Goal: Transaction & Acquisition: Purchase product/service

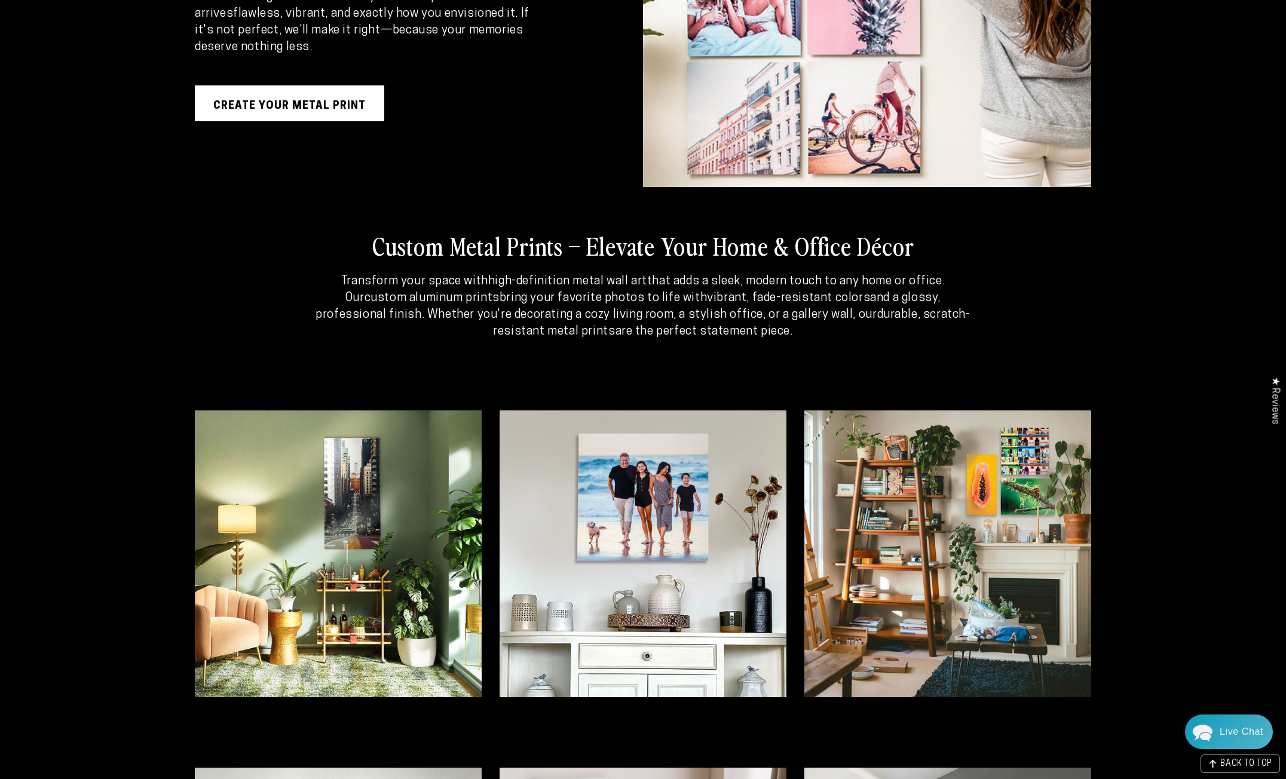
scroll to position [2470, 0]
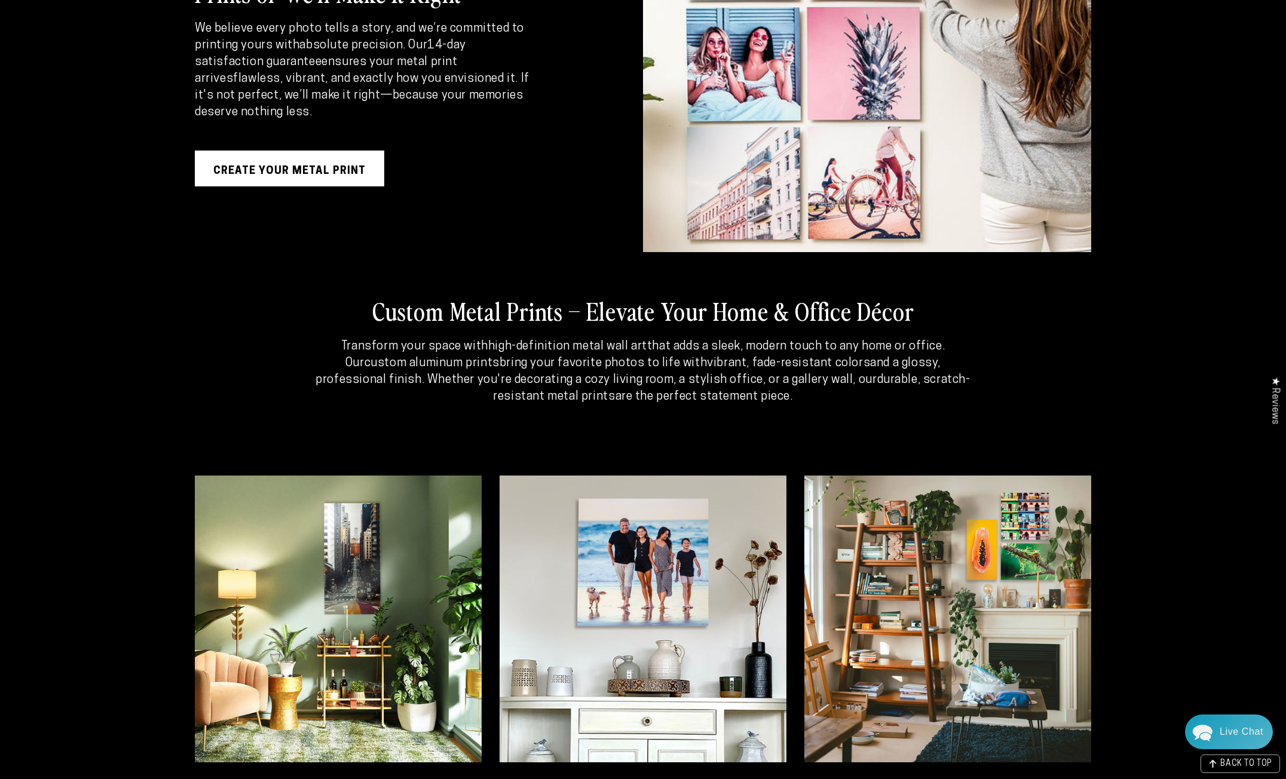
click at [326, 172] on link "Create Your Metal Print" at bounding box center [289, 169] width 189 height 36
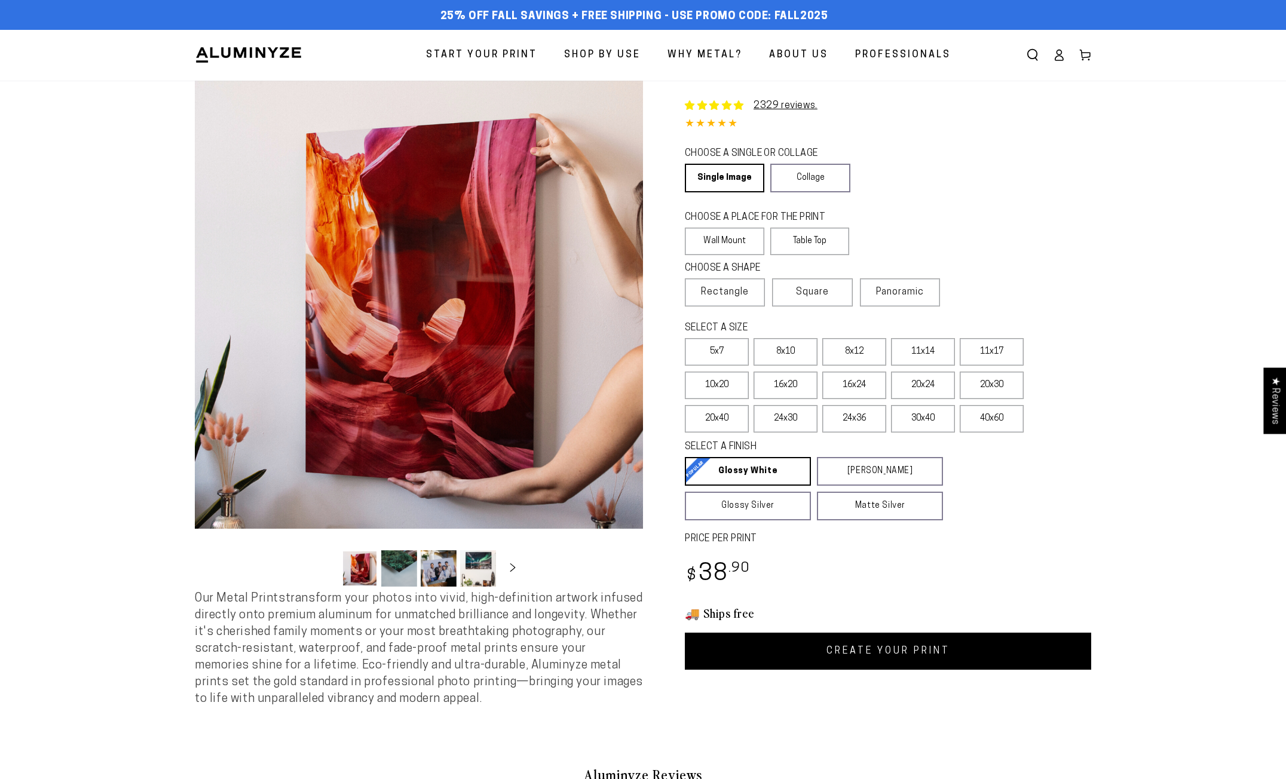
select select "**********"
click at [824, 290] on span "Square" at bounding box center [812, 292] width 33 height 14
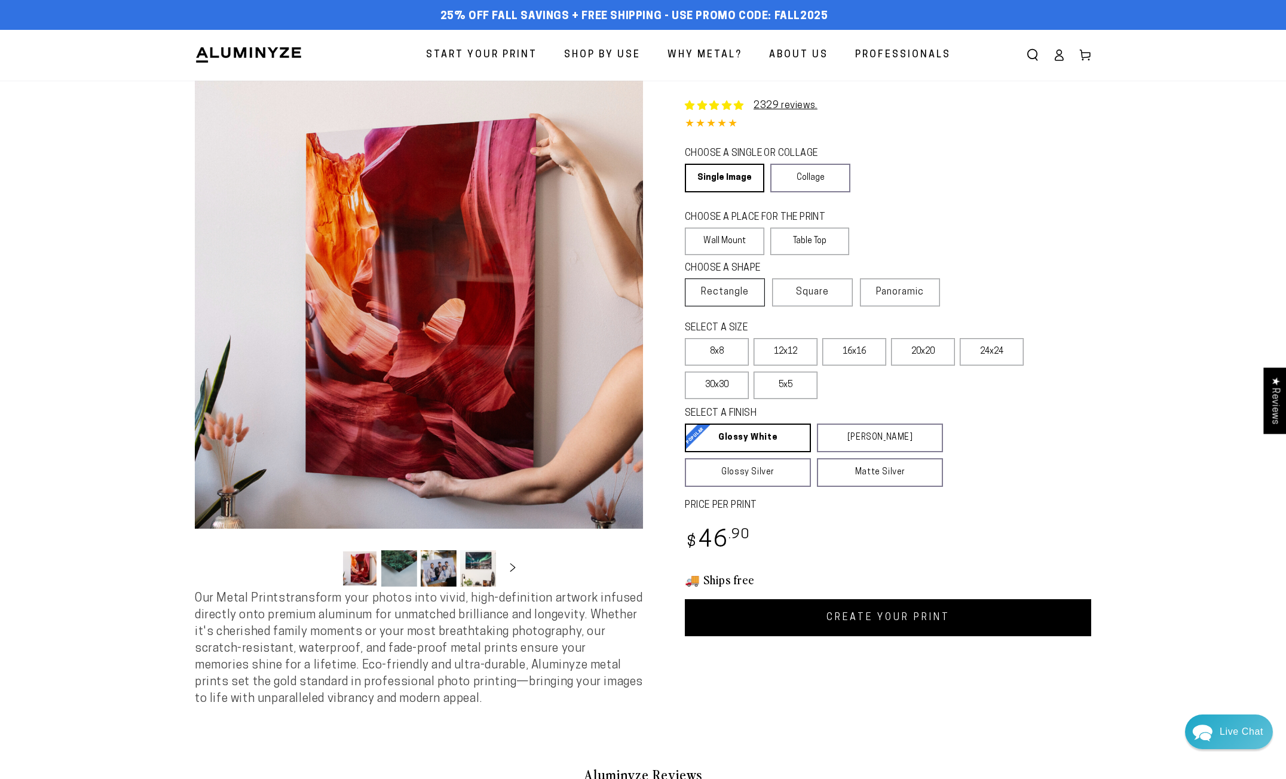
click at [740, 291] on span "Rectangle" at bounding box center [725, 292] width 48 height 14
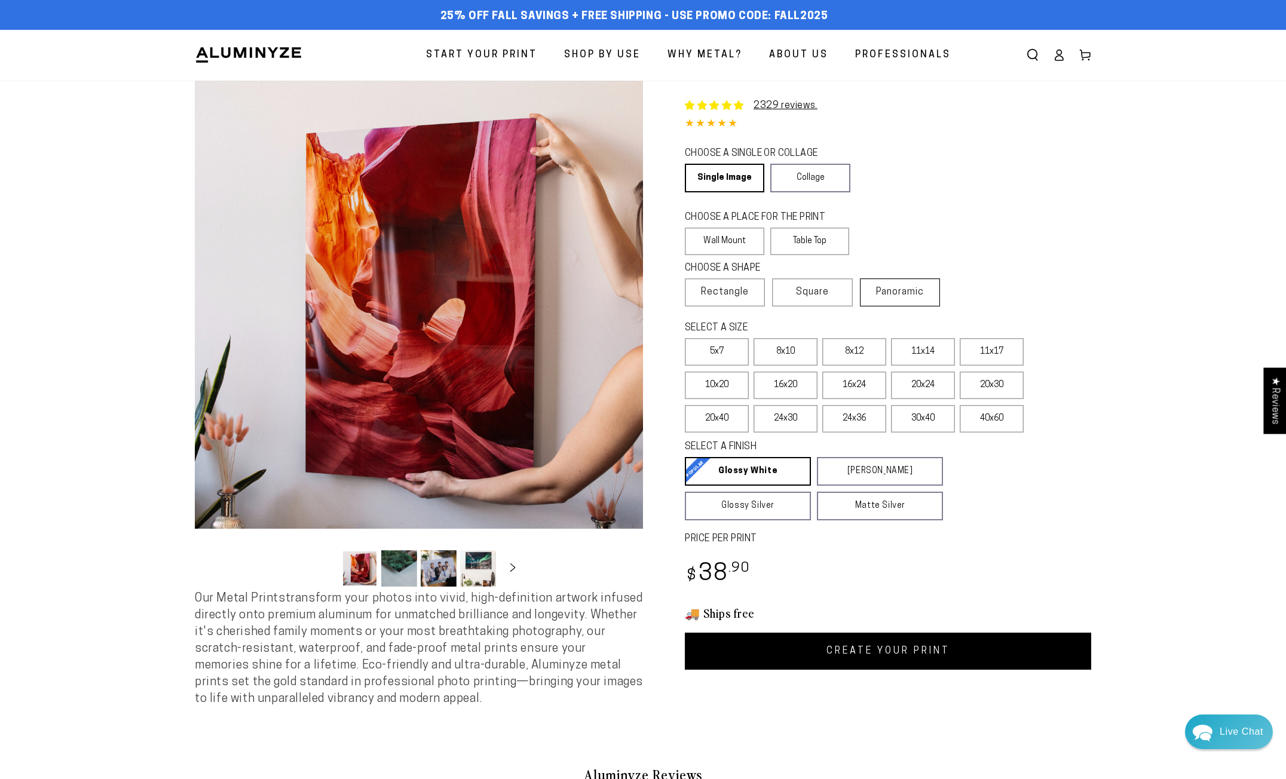
click at [905, 291] on span "Panoramic" at bounding box center [900, 292] width 48 height 10
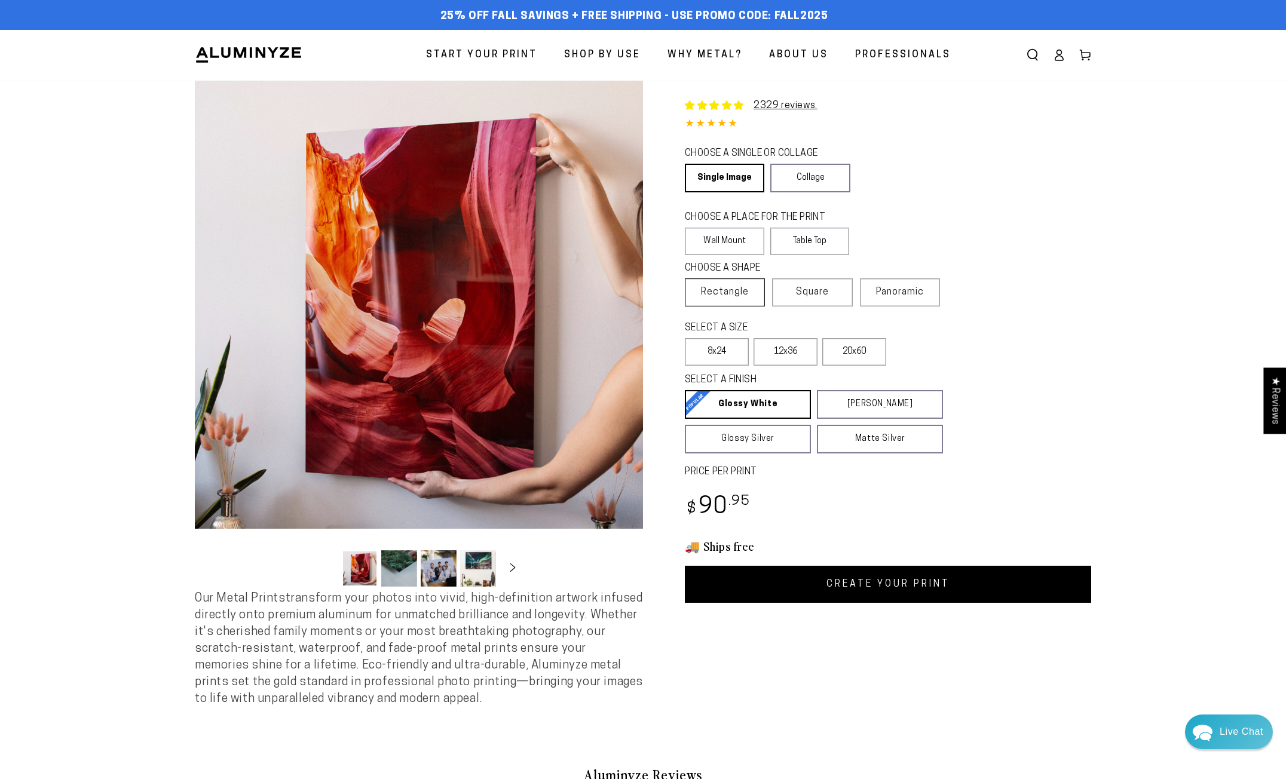
click at [735, 299] on span "Rectangle" at bounding box center [725, 292] width 48 height 14
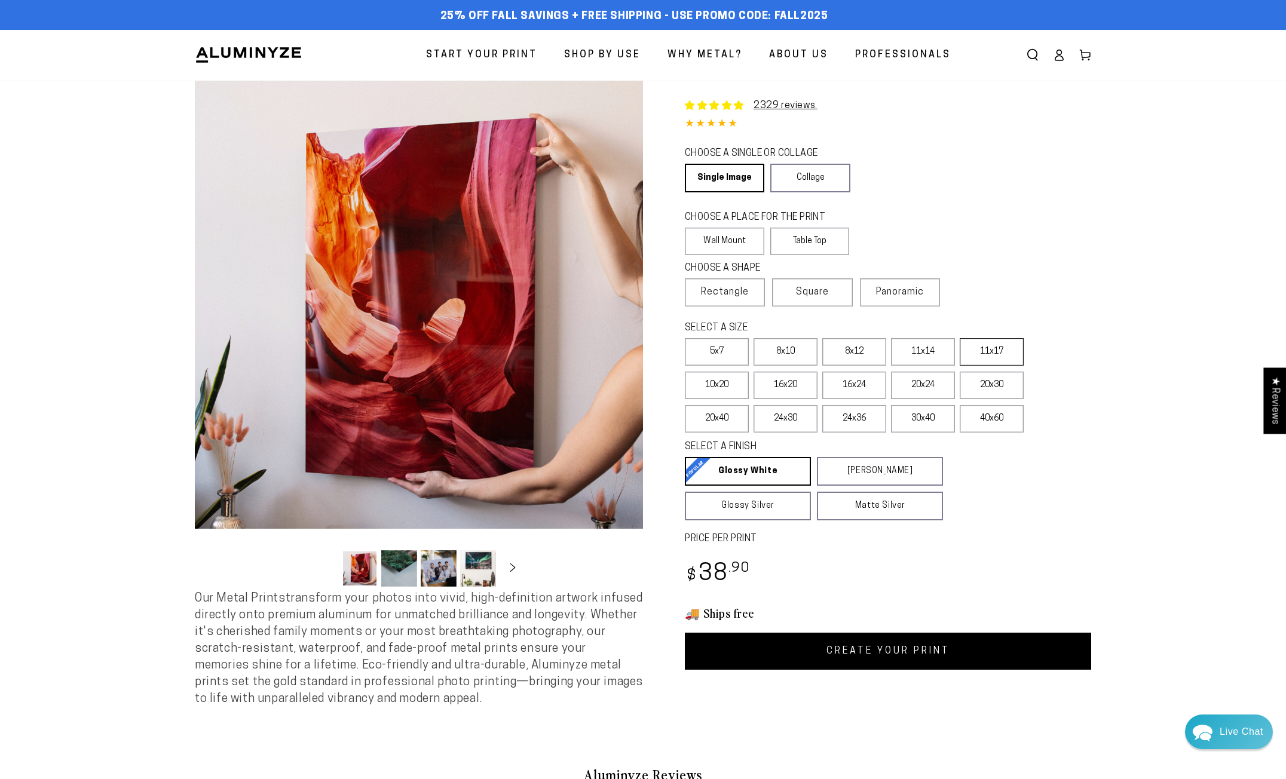
click at [984, 360] on label "11x17" at bounding box center [992, 351] width 64 height 27
